Goal: Entertainment & Leisure: Consume media (video, audio)

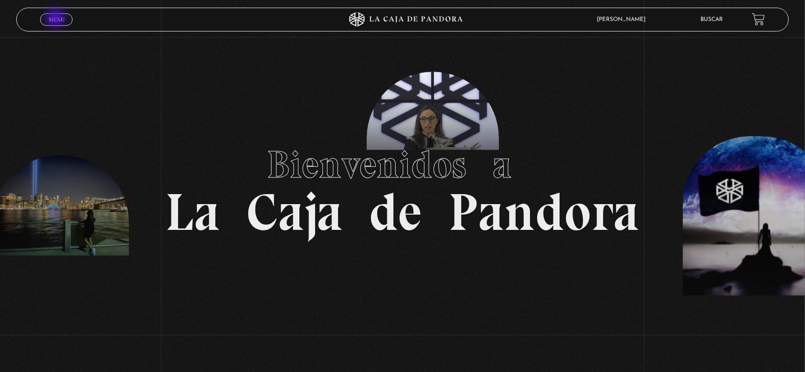
click at [56, 19] on span "Menu" at bounding box center [57, 20] width 16 height 6
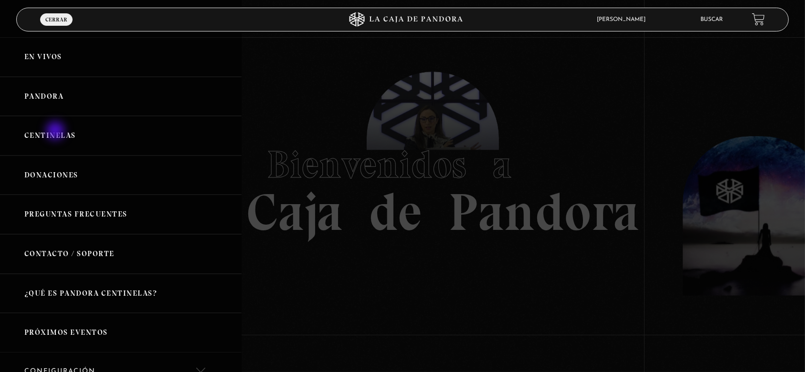
click at [56, 132] on link "Centinelas" at bounding box center [121, 136] width 242 height 40
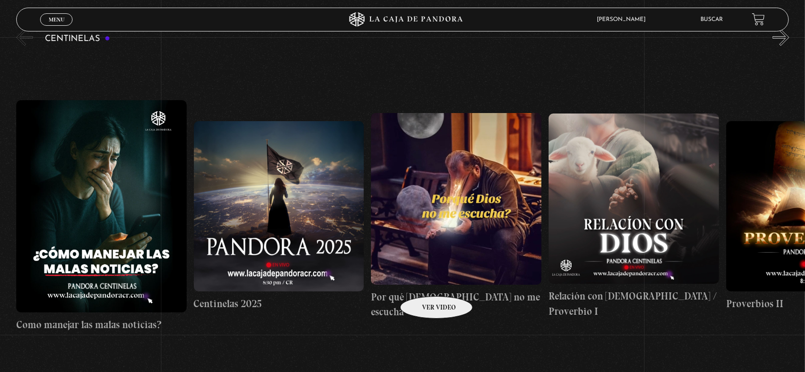
scroll to position [191, 0]
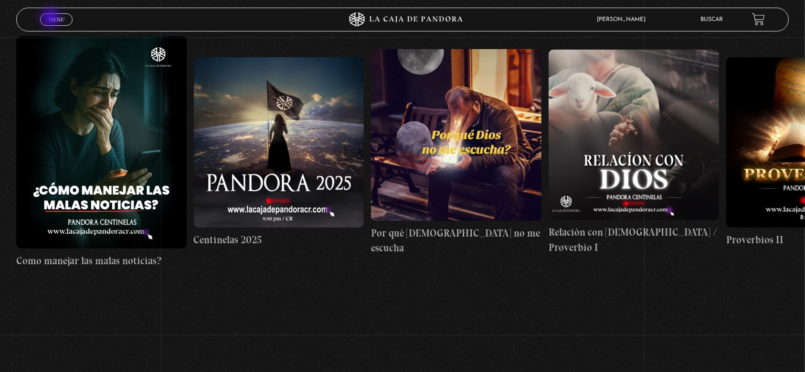
click at [52, 19] on span "Menu" at bounding box center [57, 20] width 16 height 6
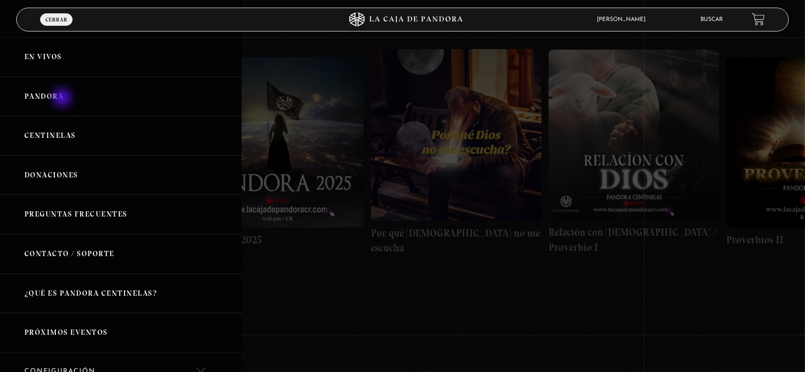
click at [63, 99] on link "Pandora" at bounding box center [121, 97] width 242 height 40
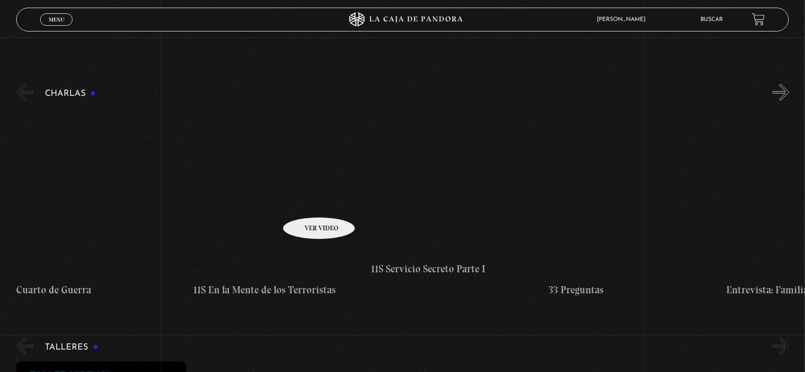
scroll to position [127, 0]
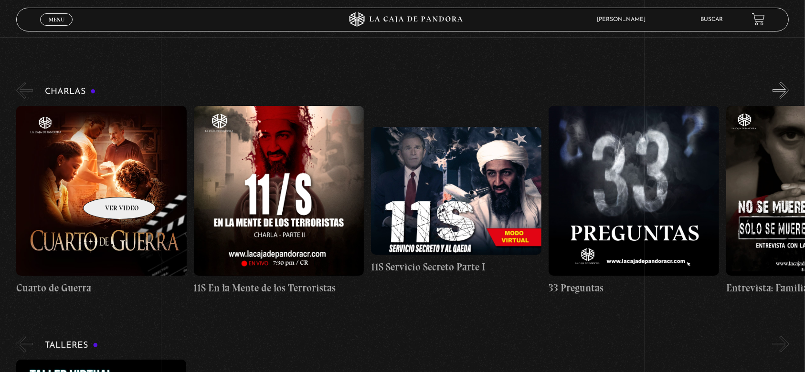
click at [107, 182] on figure at bounding box center [101, 191] width 170 height 170
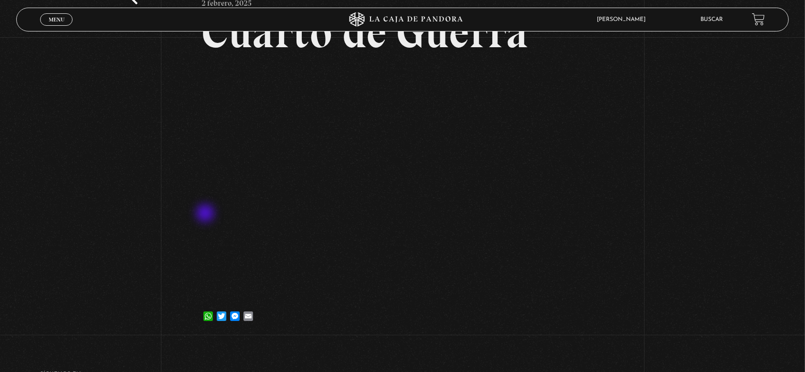
scroll to position [63, 0]
